Goal: Task Accomplishment & Management: Use online tool/utility

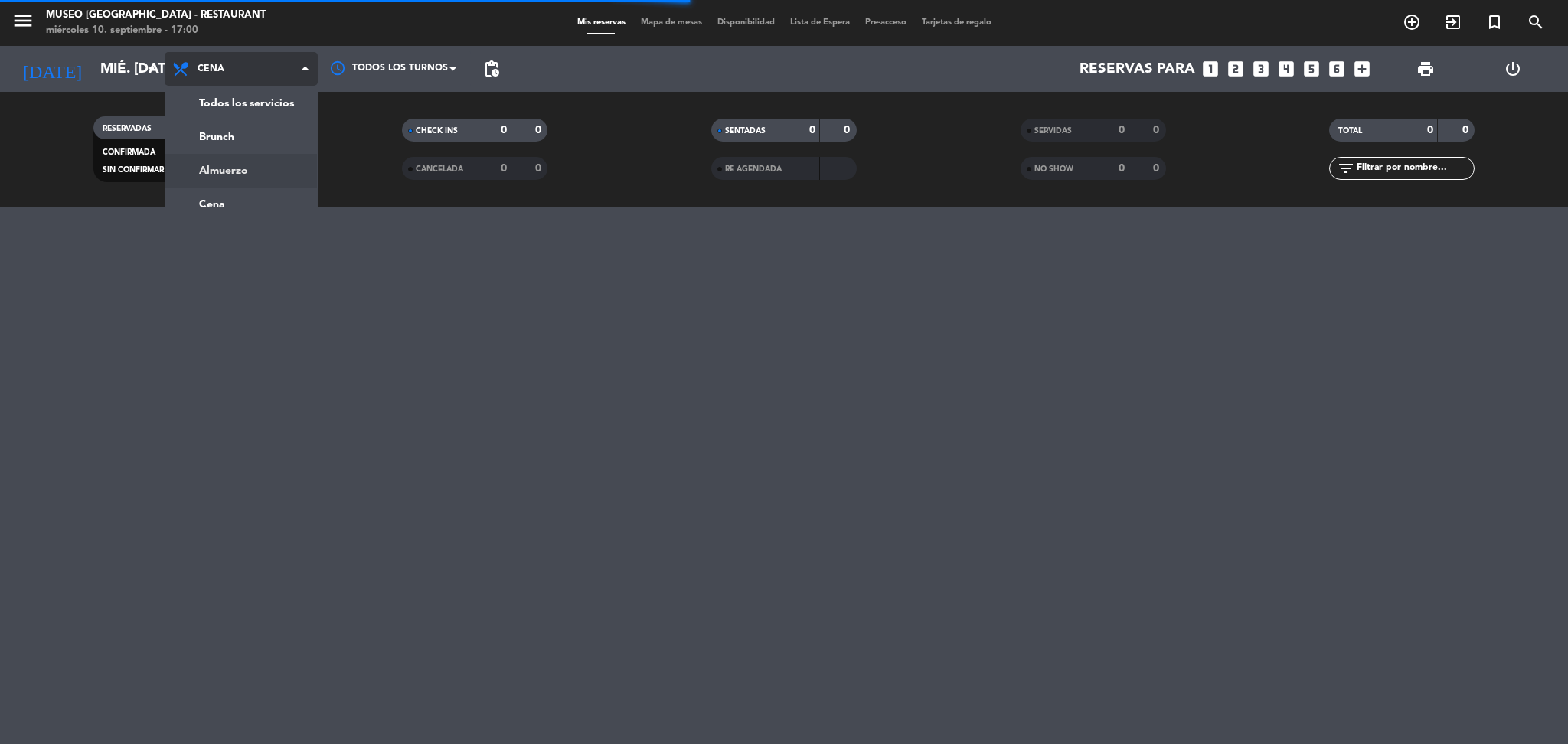
click at [249, 168] on div "menu [GEOGRAPHIC_DATA] - Restaurant miércoles 10. septiembre - 17:00 Mis reserv…" at bounding box center [784, 103] width 1568 height 207
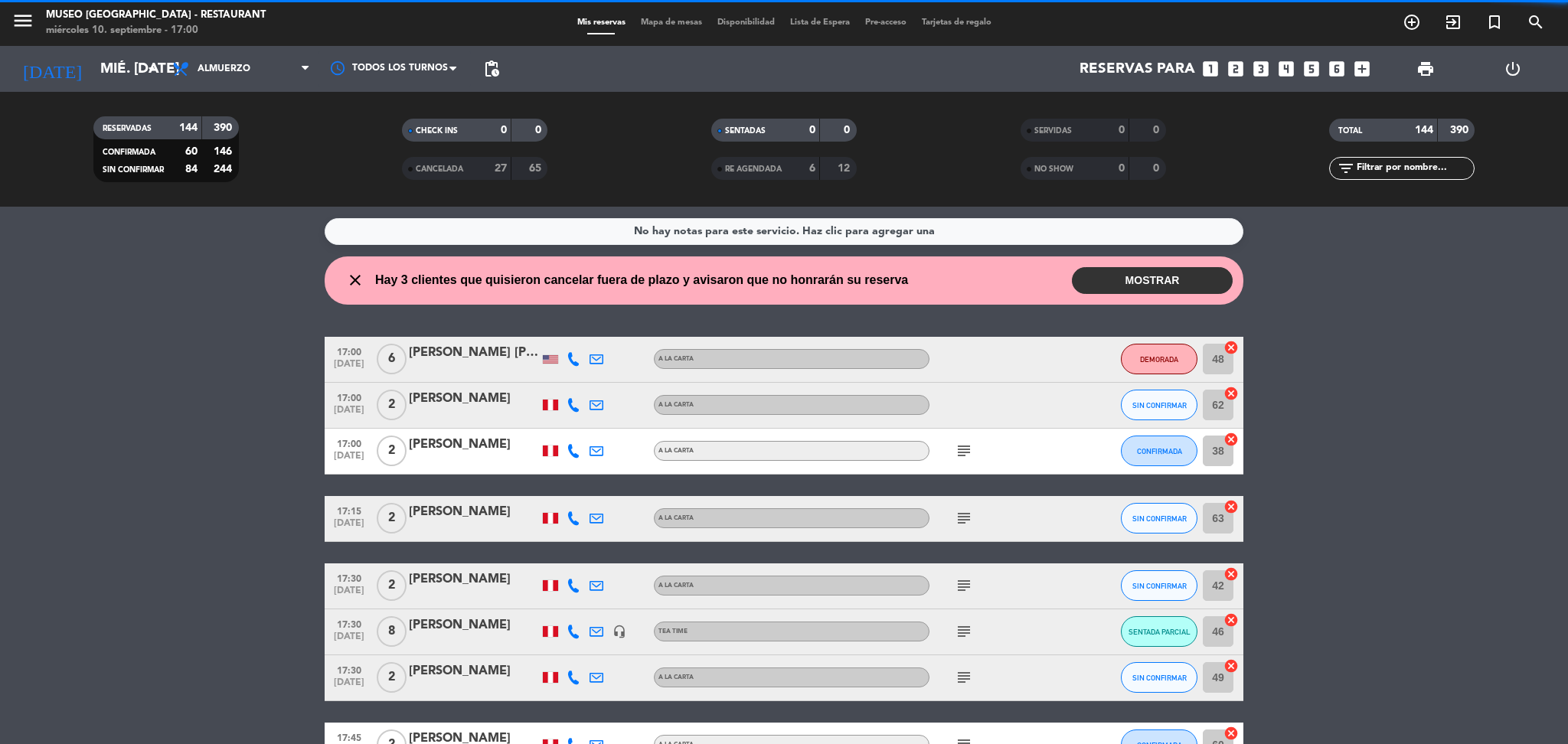
click at [1110, 124] on div "0" at bounding box center [1109, 131] width 31 height 18
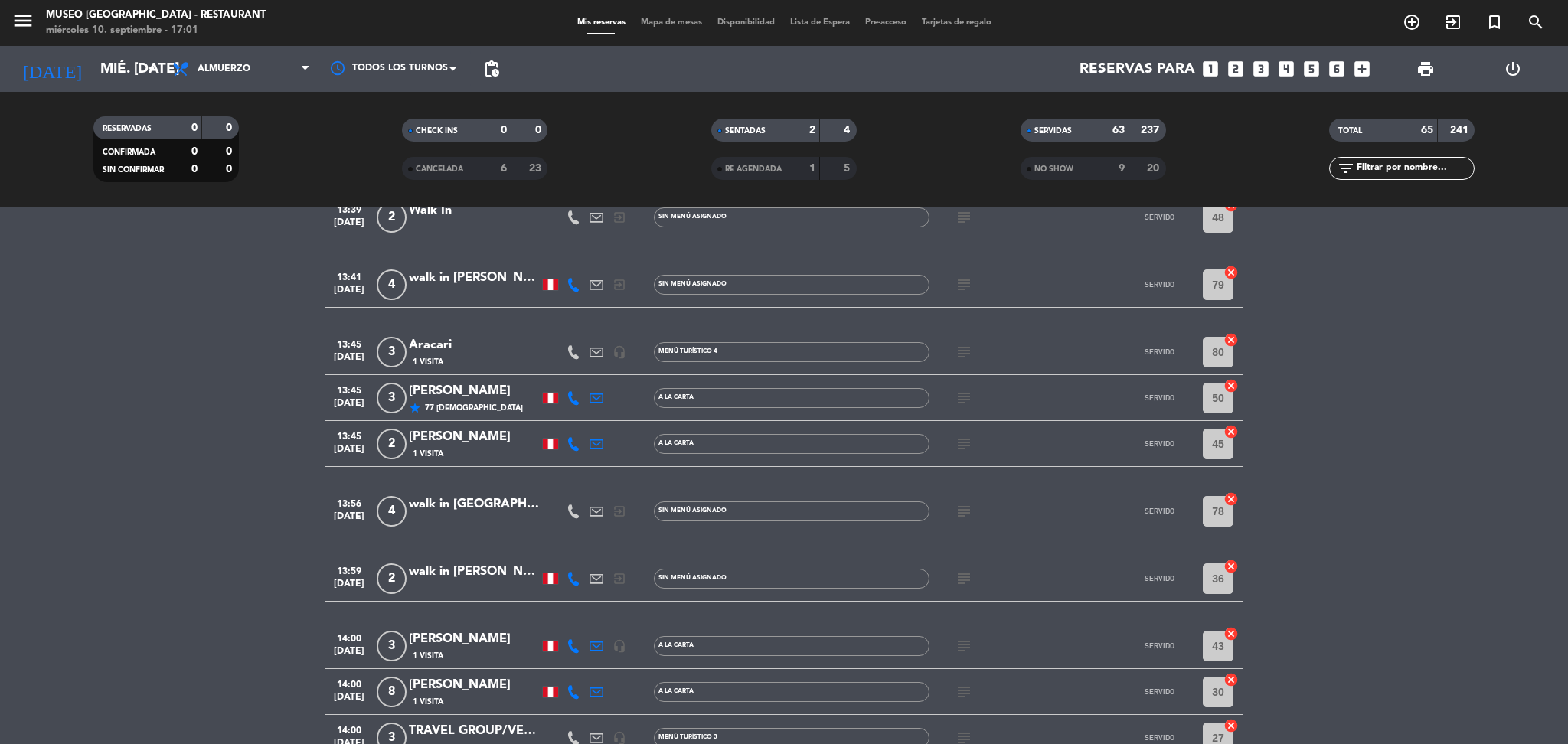
scroll to position [2207, 0]
click at [956, 442] on icon "subject" at bounding box center [964, 445] width 19 height 19
click at [426, 439] on div "[PERSON_NAME]" at bounding box center [474, 438] width 131 height 20
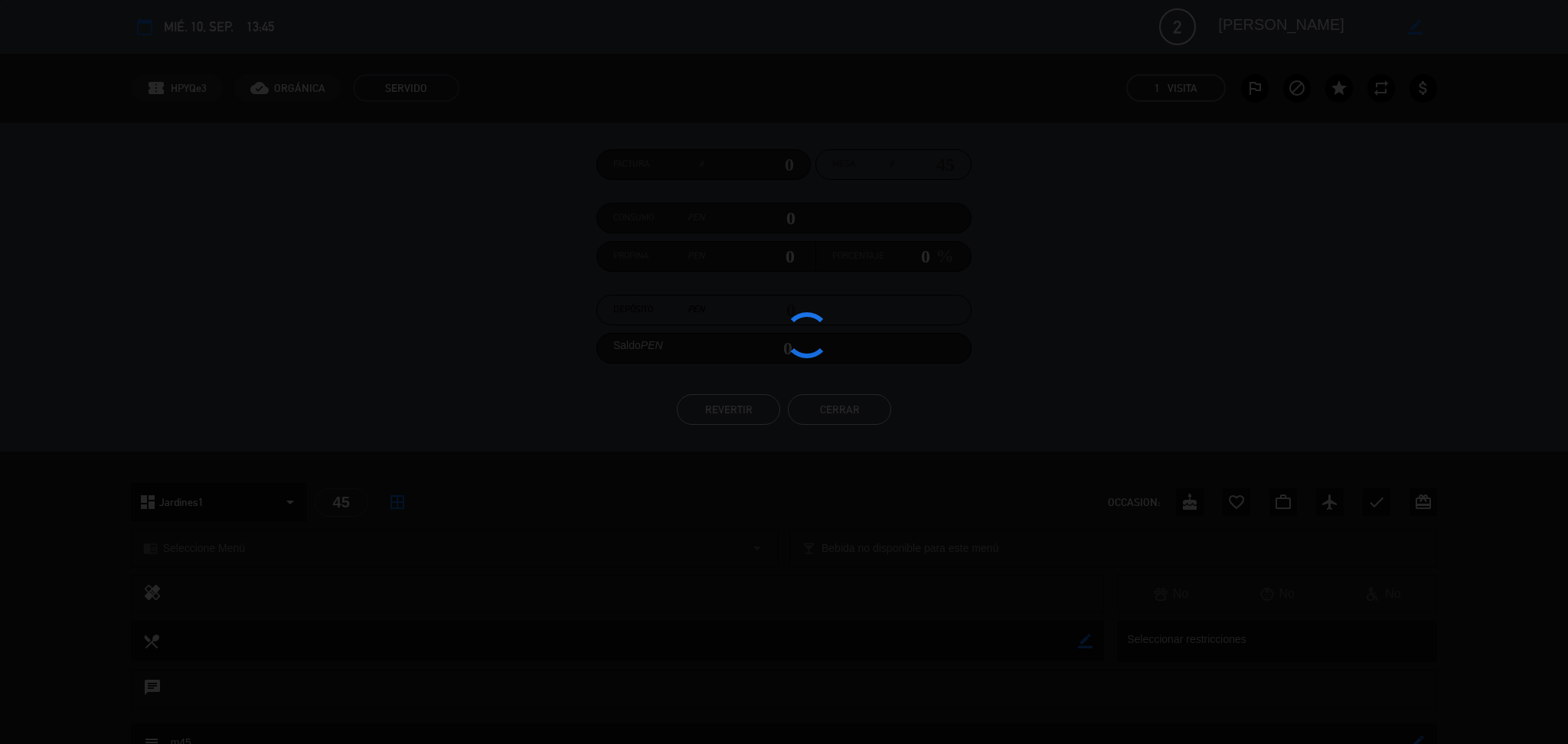
click at [692, 418] on button "REVERTIR" at bounding box center [728, 410] width 103 height 31
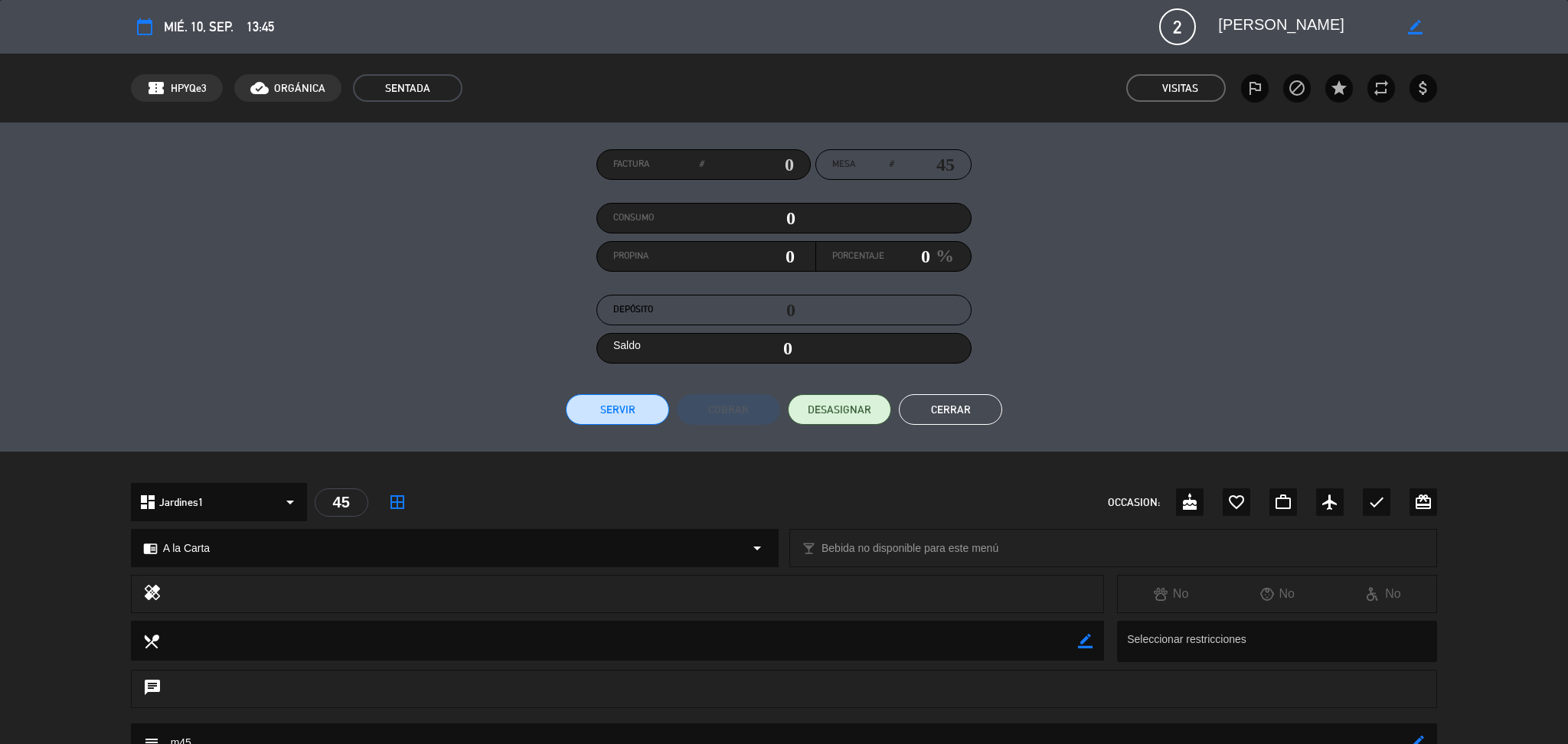
click at [964, 415] on button "Cerrar" at bounding box center [951, 410] width 103 height 31
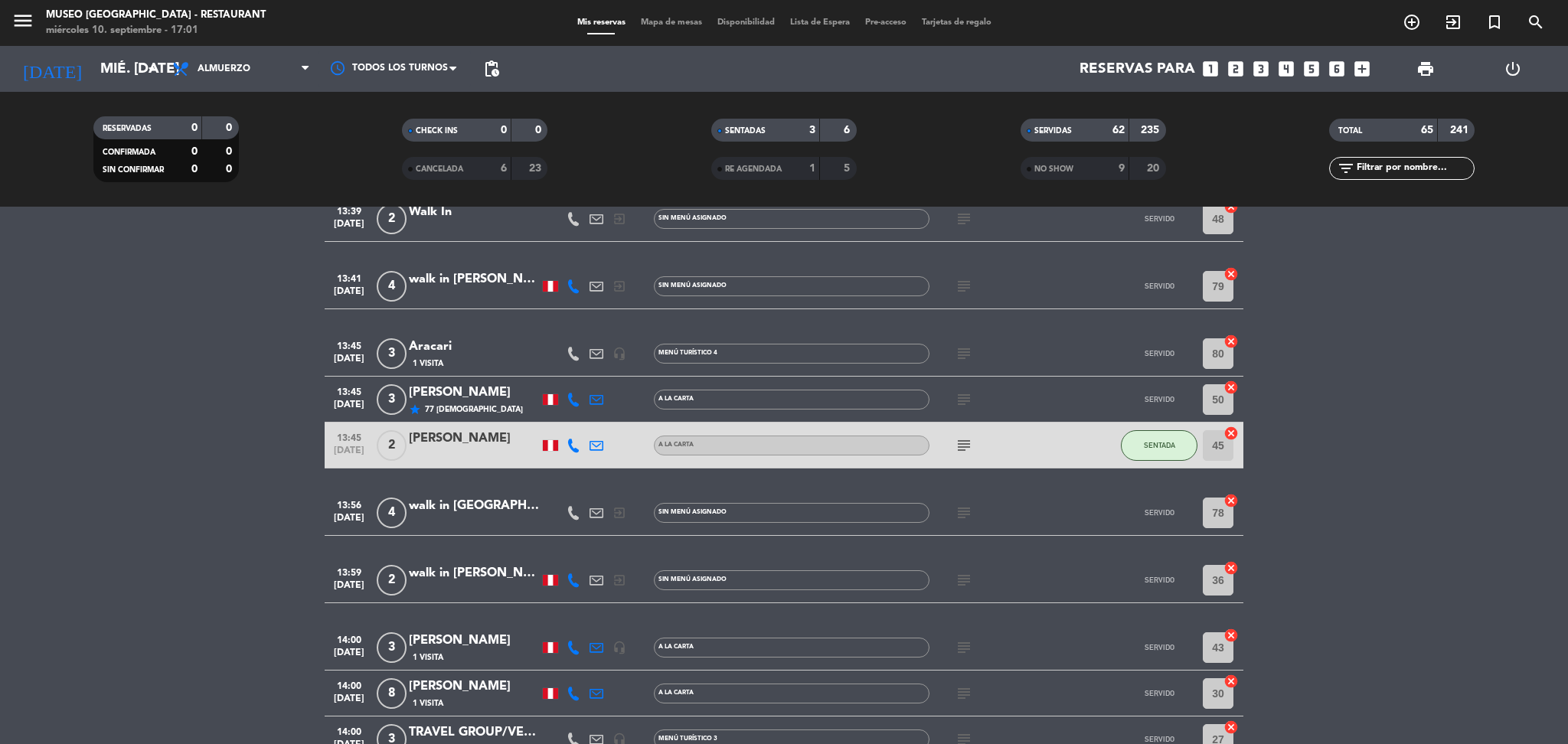
click at [647, 12] on div "menu [GEOGRAPHIC_DATA] - Restaurant miércoles 10. septiembre - 17:01 Mis reserv…" at bounding box center [784, 23] width 1568 height 46
click at [647, 22] on span "Mapa de mesas" at bounding box center [671, 23] width 76 height 9
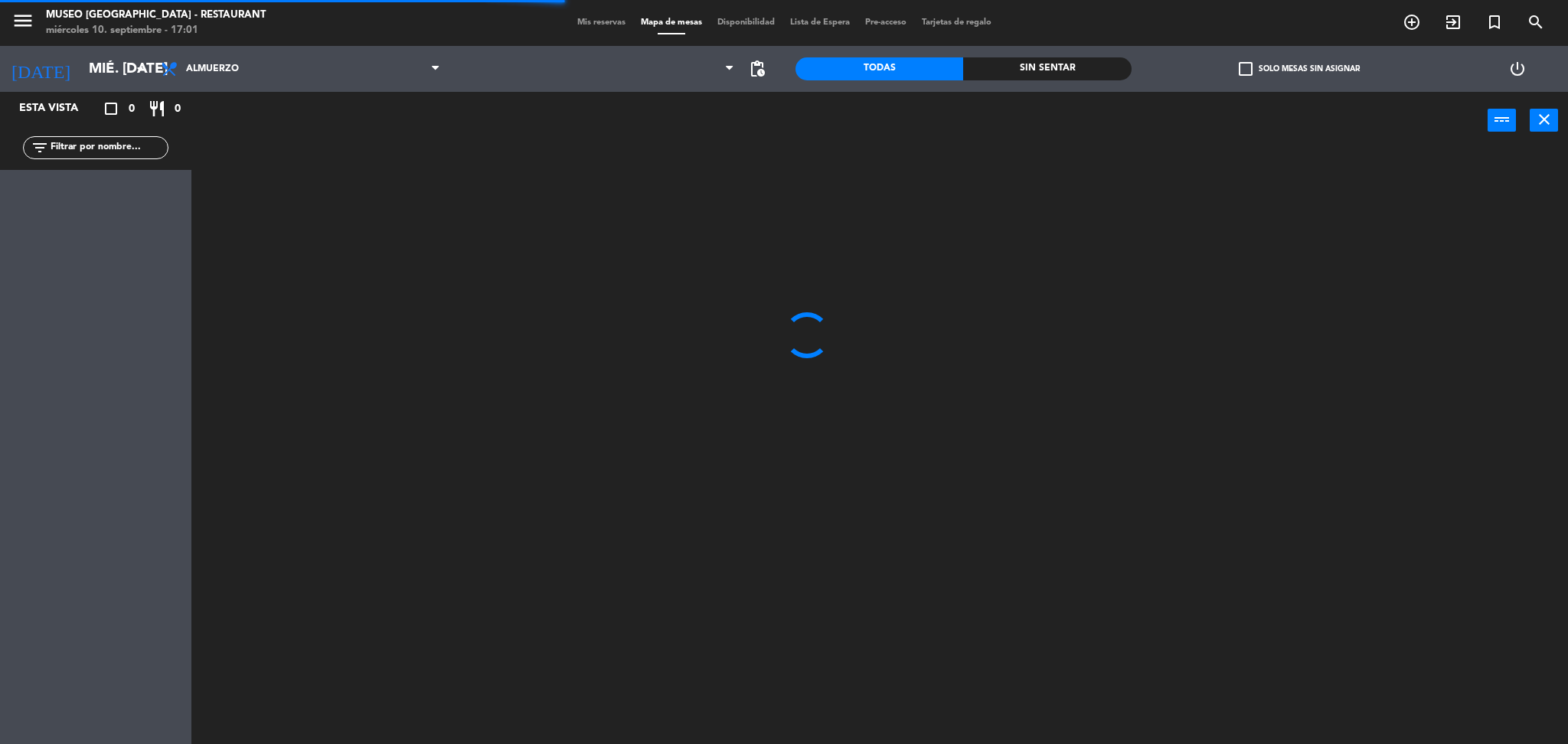
click at [119, 150] on input "text" at bounding box center [109, 147] width 119 height 17
type input "[PERSON_NAME]"
click at [458, 354] on div at bounding box center [887, 451] width 1361 height 595
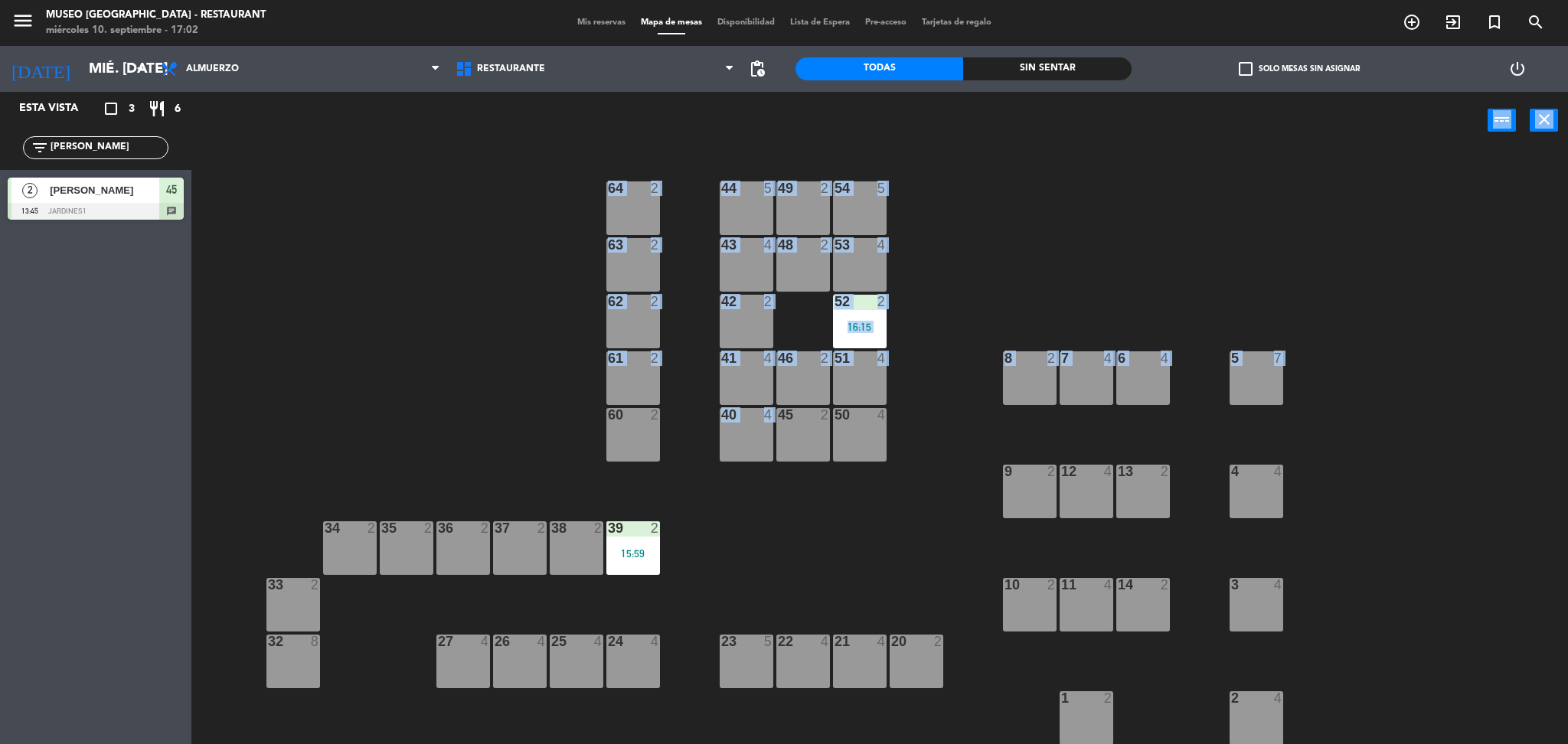
drag, startPoint x: 185, startPoint y: 219, endPoint x: 505, endPoint y: 408, distance: 371.6
click at [737, 442] on div "Esta vista crop_square 3 restaurant 6 filter_list [PERSON_NAME] 2 [PERSON_NAME]…" at bounding box center [784, 420] width 1568 height 657
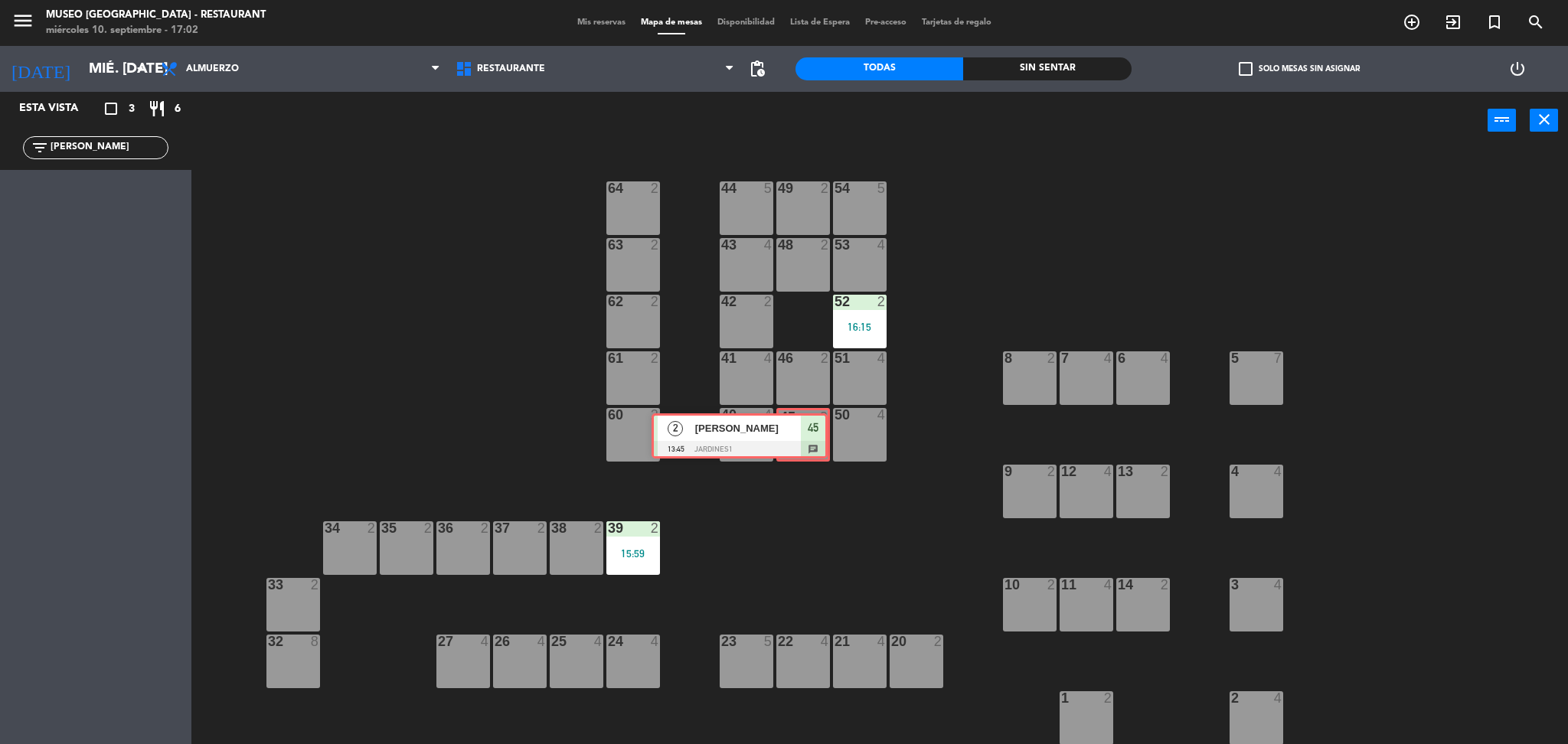
drag, startPoint x: 162, startPoint y: 198, endPoint x: 805, endPoint y: 430, distance: 683.6
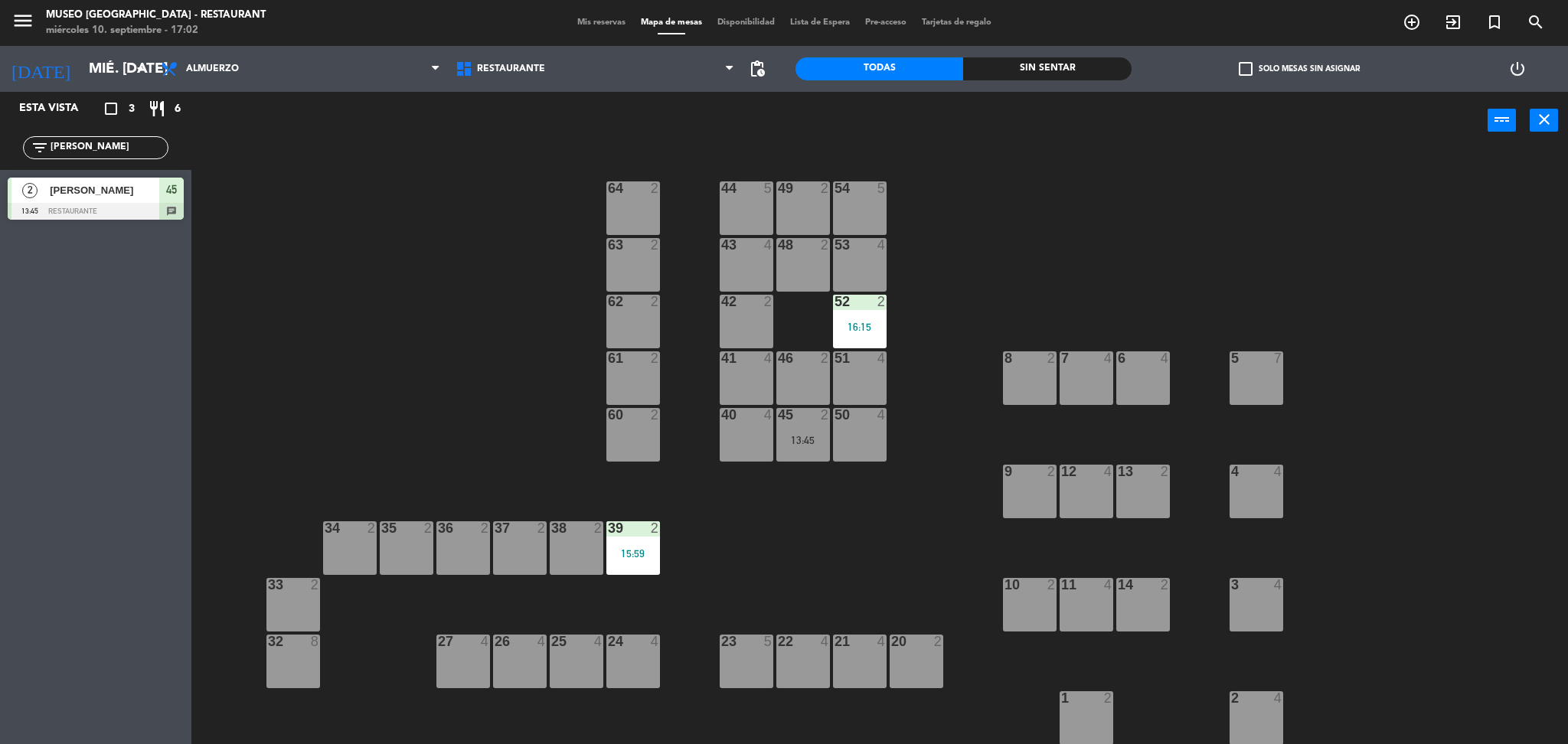
click at [805, 430] on div "45 2 13:45" at bounding box center [803, 435] width 53 height 53
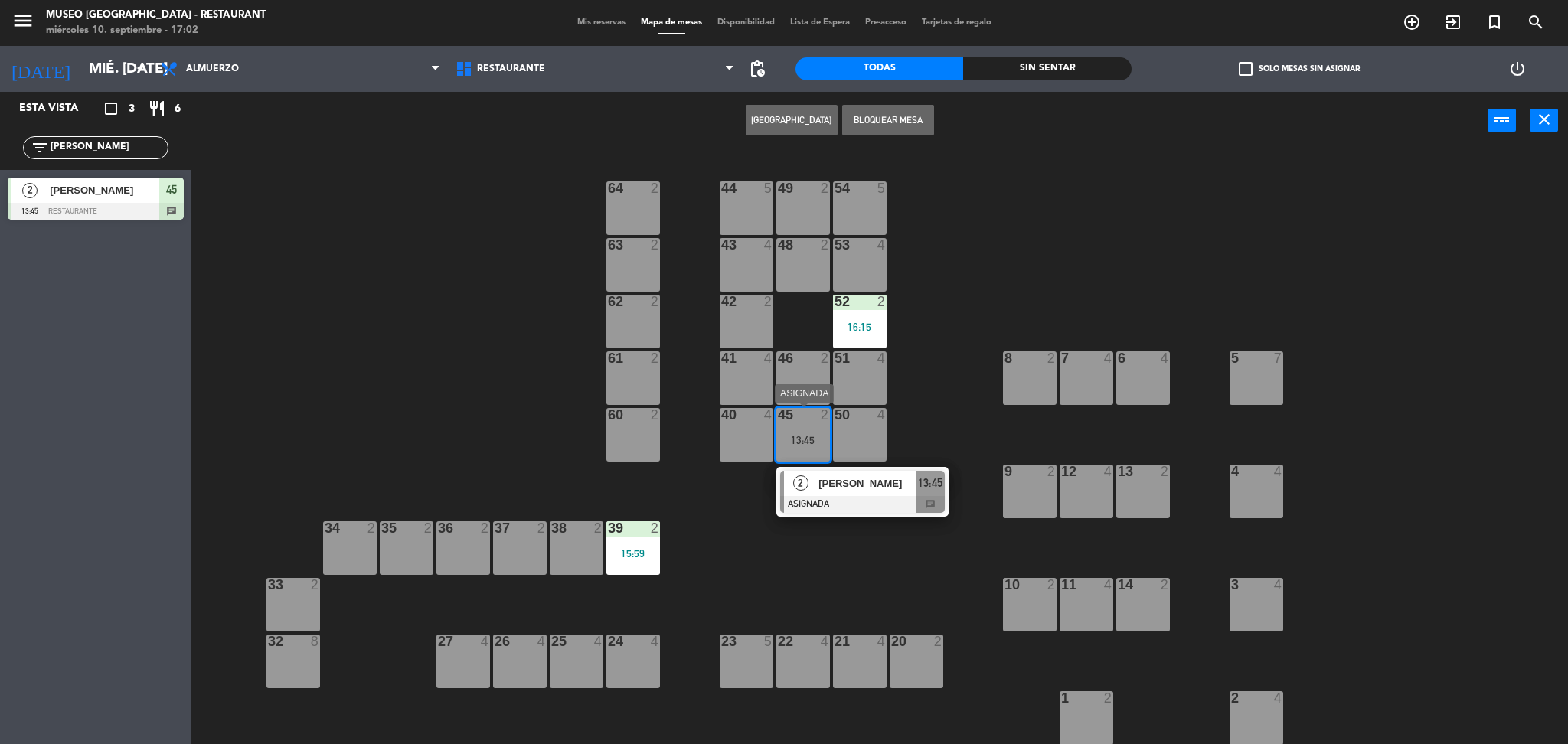
click at [837, 485] on span "[PERSON_NAME]" at bounding box center [867, 484] width 98 height 16
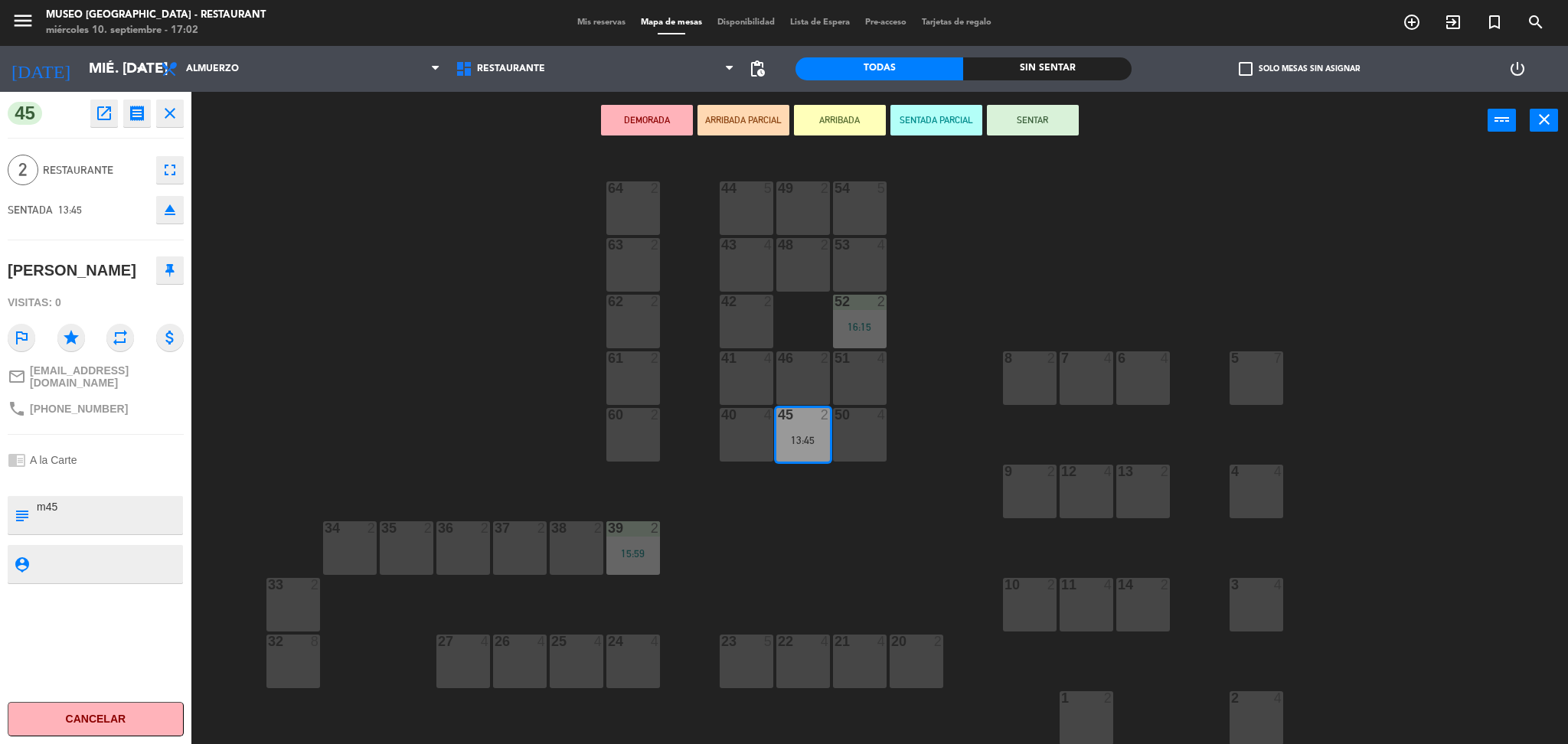
click at [1036, 113] on button "SENTAR" at bounding box center [1033, 120] width 92 height 31
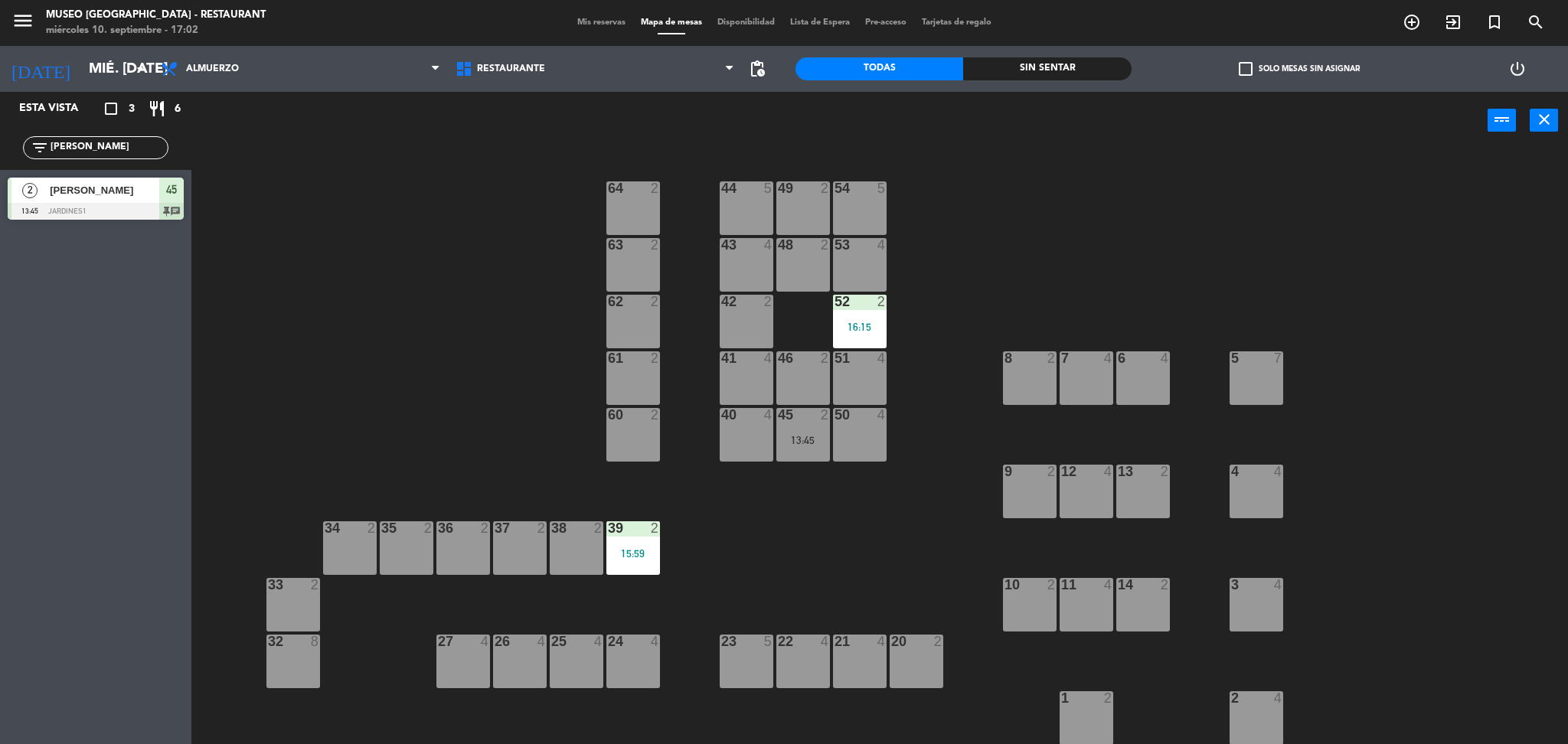
click at [801, 468] on div "44 5 49 2 54 5 64 2 48 2 53 4 63 2 43 4 62 2 42 2 52 2 16:15 41 4 46 2 51 4 61 …" at bounding box center [887, 451] width 1361 height 595
click at [794, 454] on div "45 2 13:45" at bounding box center [803, 435] width 53 height 53
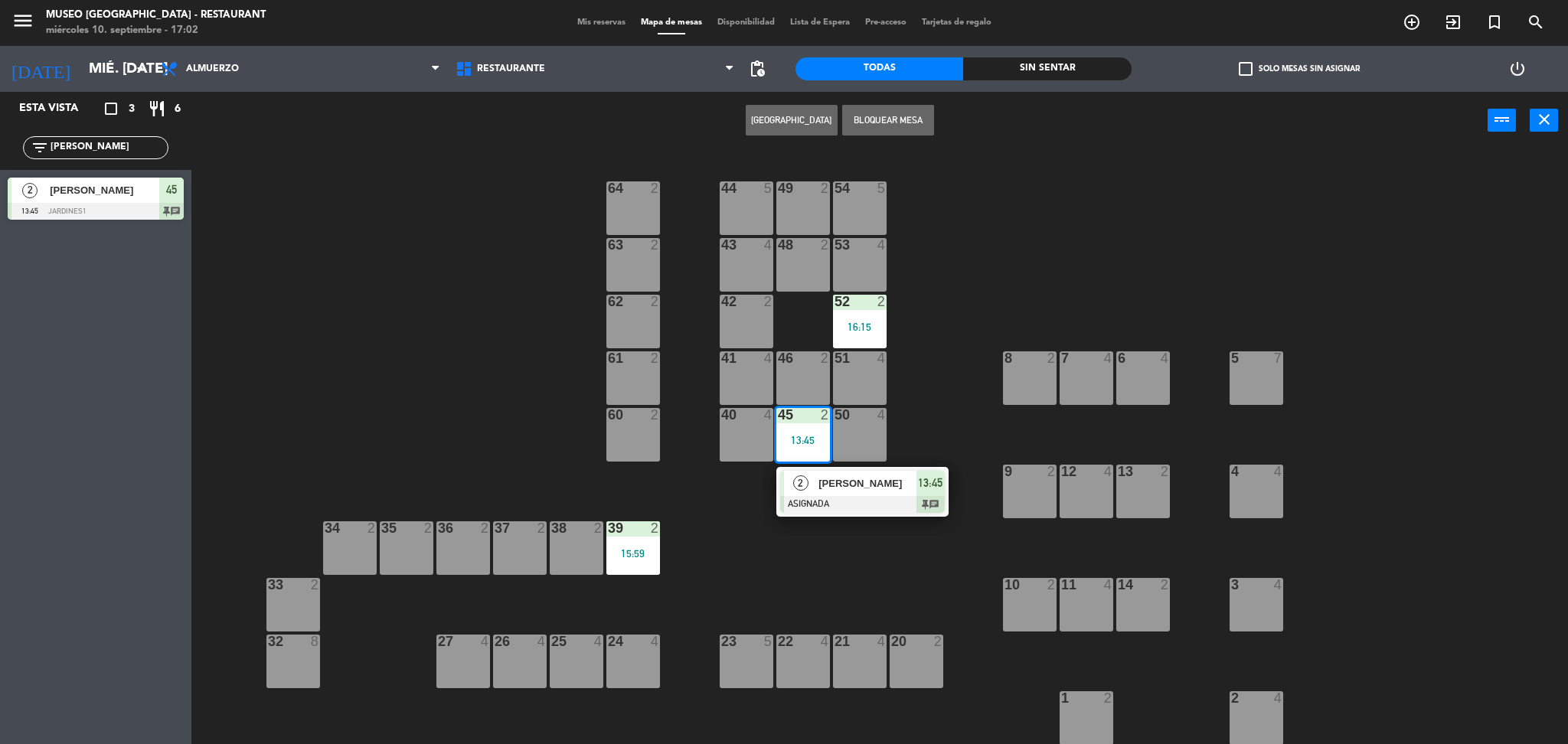
click at [817, 483] on div "[PERSON_NAME]" at bounding box center [867, 484] width 100 height 26
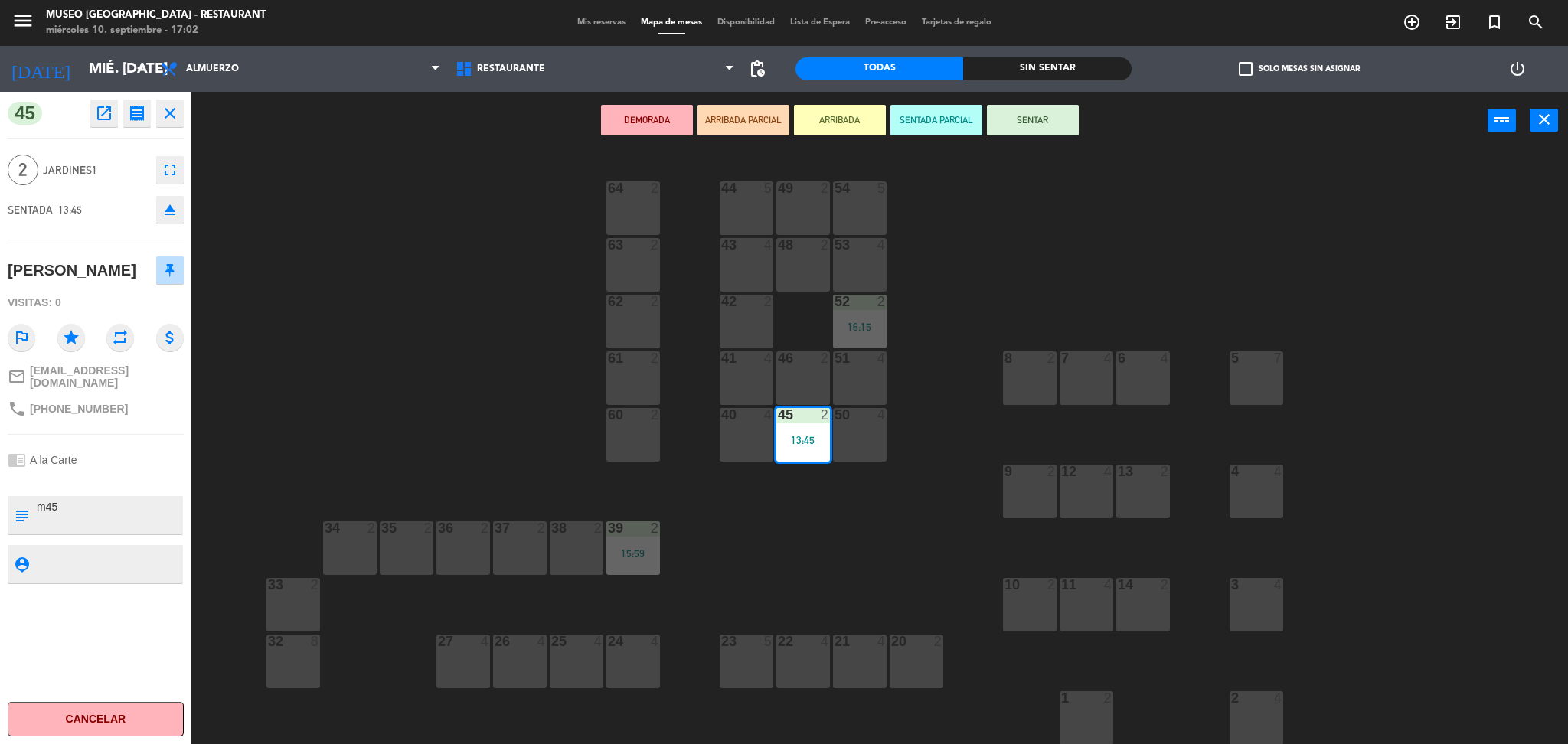
click at [747, 544] on div "44 5 49 2 54 5 64 2 48 2 53 4 63 2 43 4 62 2 42 2 52 2 16:15 41 4 46 2 51 4 61 …" at bounding box center [887, 451] width 1361 height 595
